Goal: Transaction & Acquisition: Purchase product/service

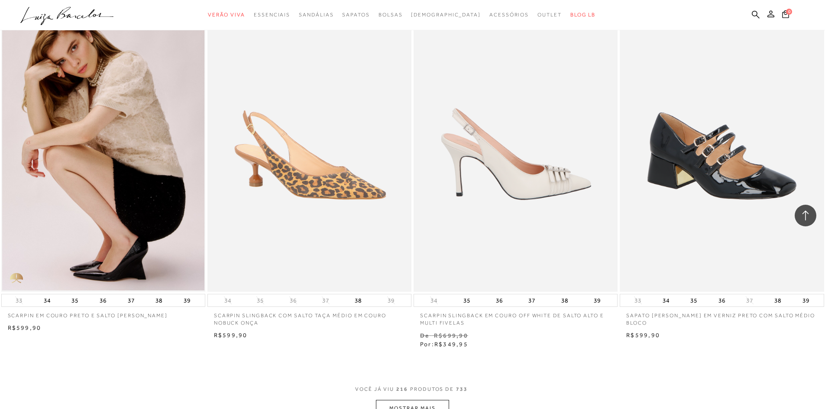
scroll to position [19487, 0]
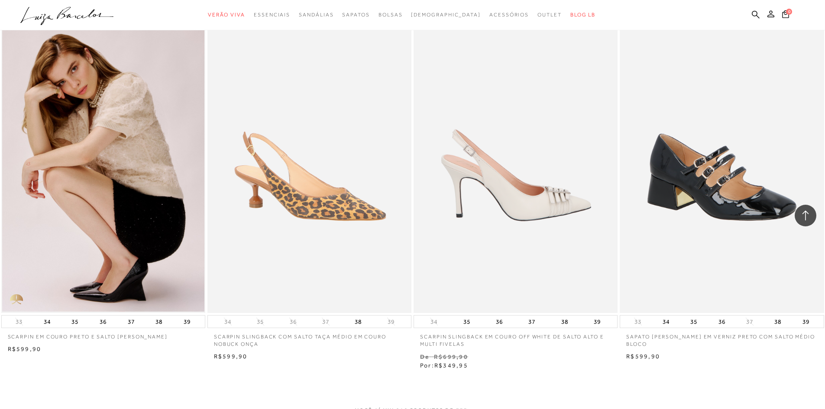
drag, startPoint x: 705, startPoint y: 212, endPoint x: 556, endPoint y: 212, distance: 148.5
click at [705, 212] on img at bounding box center [722, 160] width 203 height 306
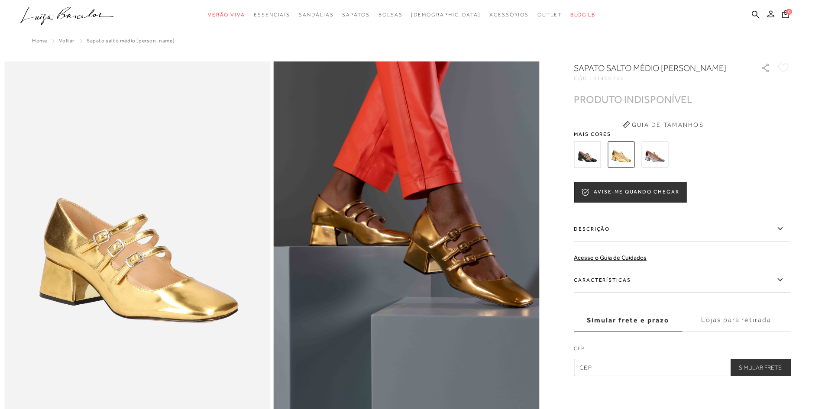
scroll to position [87, 0]
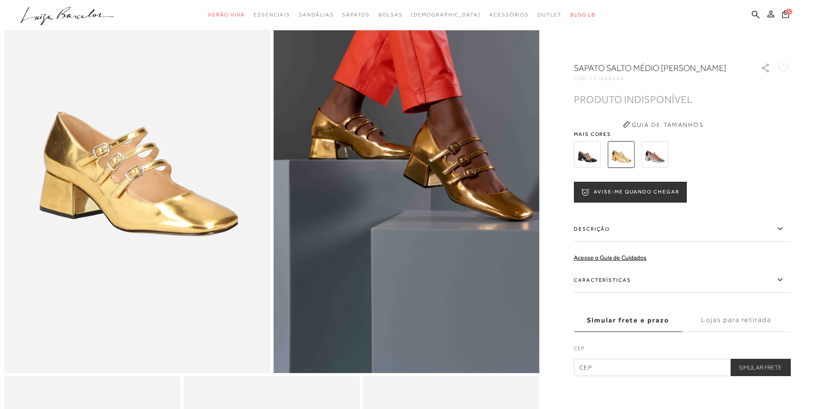
click at [594, 168] on img at bounding box center [587, 154] width 27 height 27
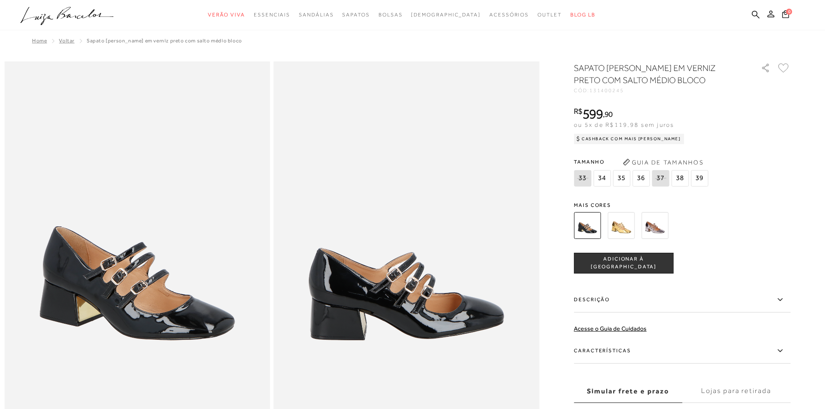
scroll to position [0, 0]
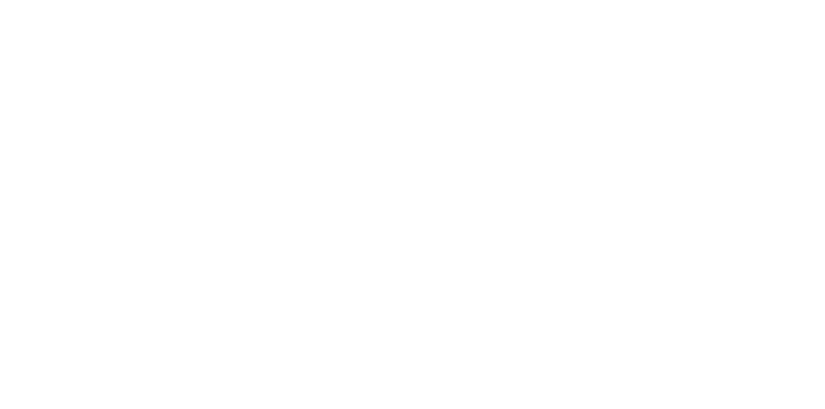
scroll to position [0, 0]
